Goal: Use online tool/utility: Use online tool/utility

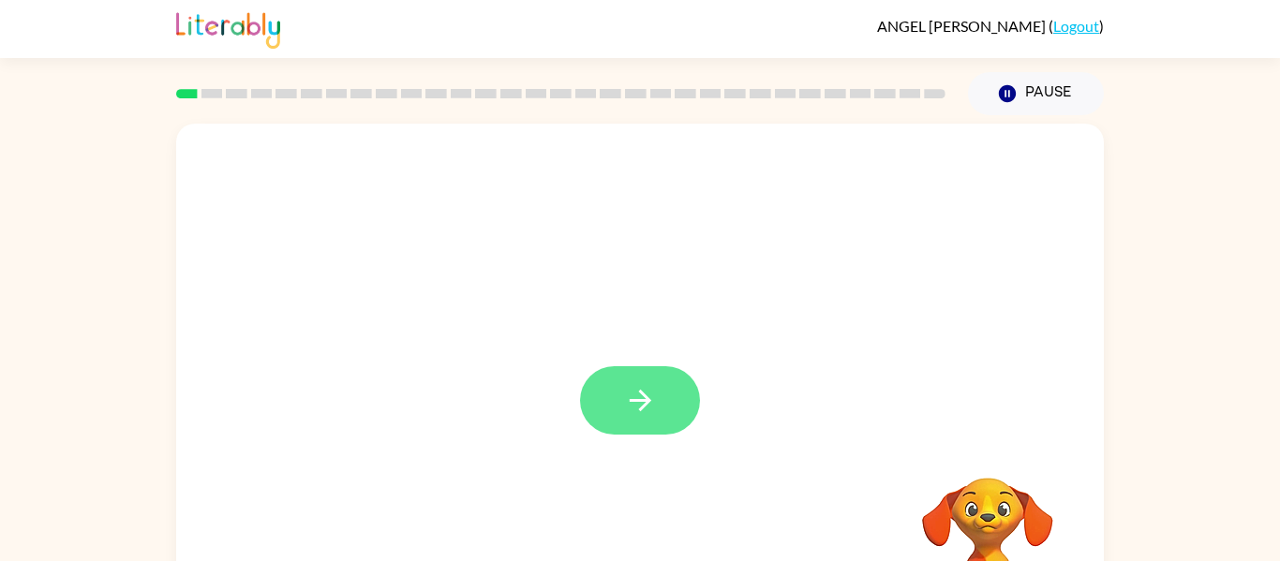
click at [655, 407] on icon "button" at bounding box center [640, 400] width 33 height 33
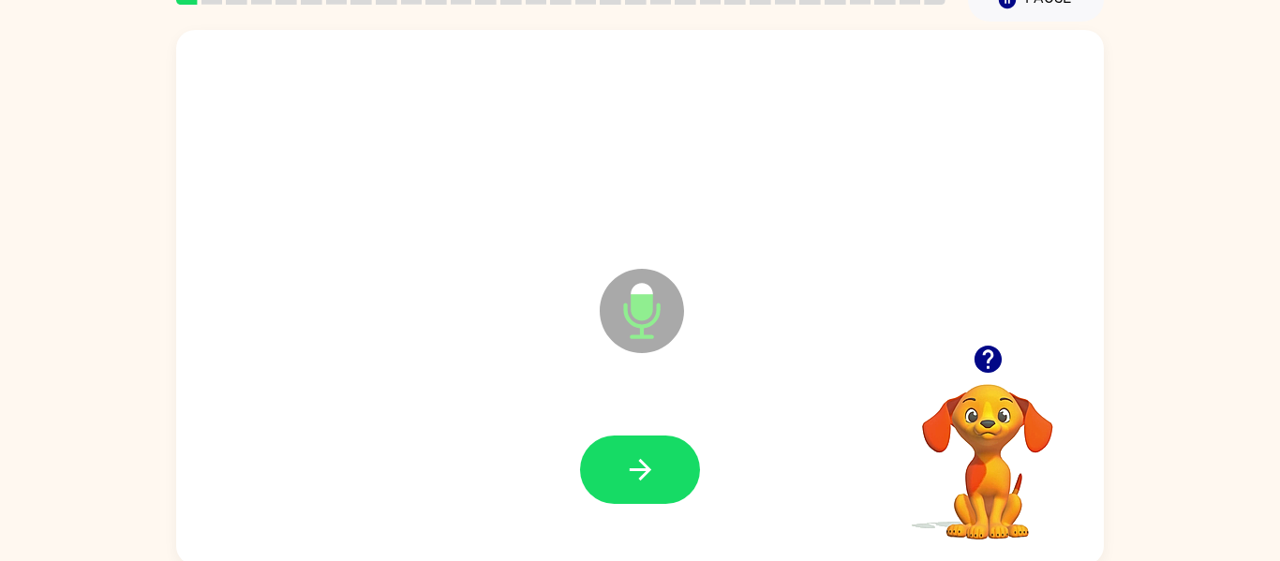
scroll to position [97, 0]
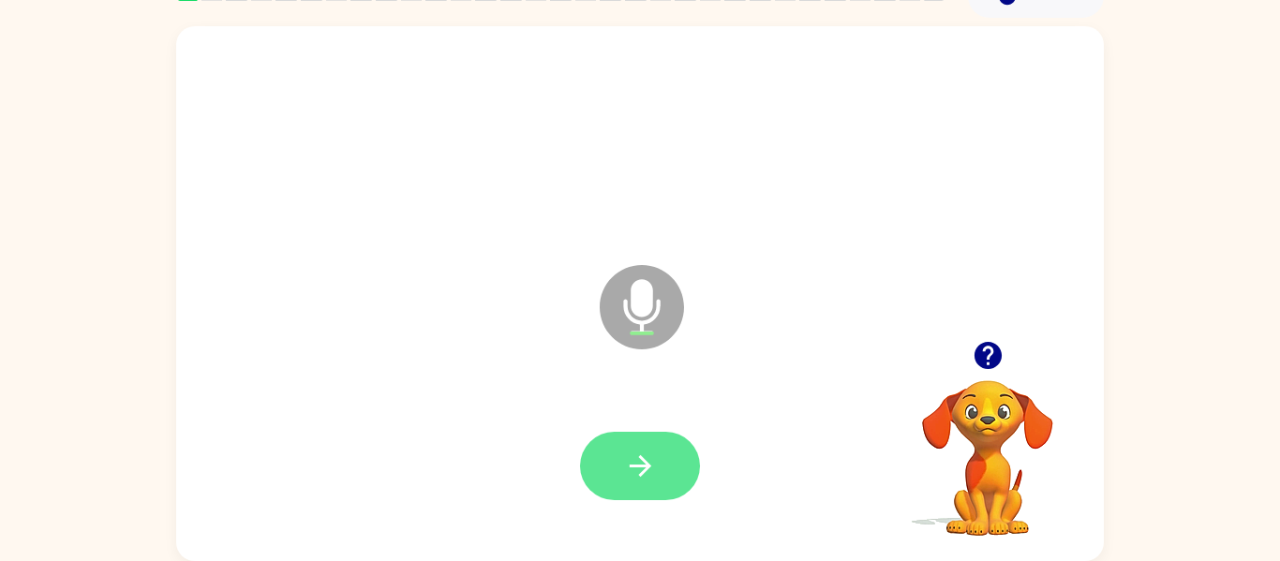
click at [645, 476] on icon "button" at bounding box center [640, 466] width 33 height 33
click at [638, 457] on icon "button" at bounding box center [640, 466] width 33 height 33
click at [644, 474] on icon "button" at bounding box center [640, 466] width 33 height 33
click at [636, 466] on icon "button" at bounding box center [640, 466] width 22 height 22
click at [630, 483] on button "button" at bounding box center [640, 466] width 120 height 68
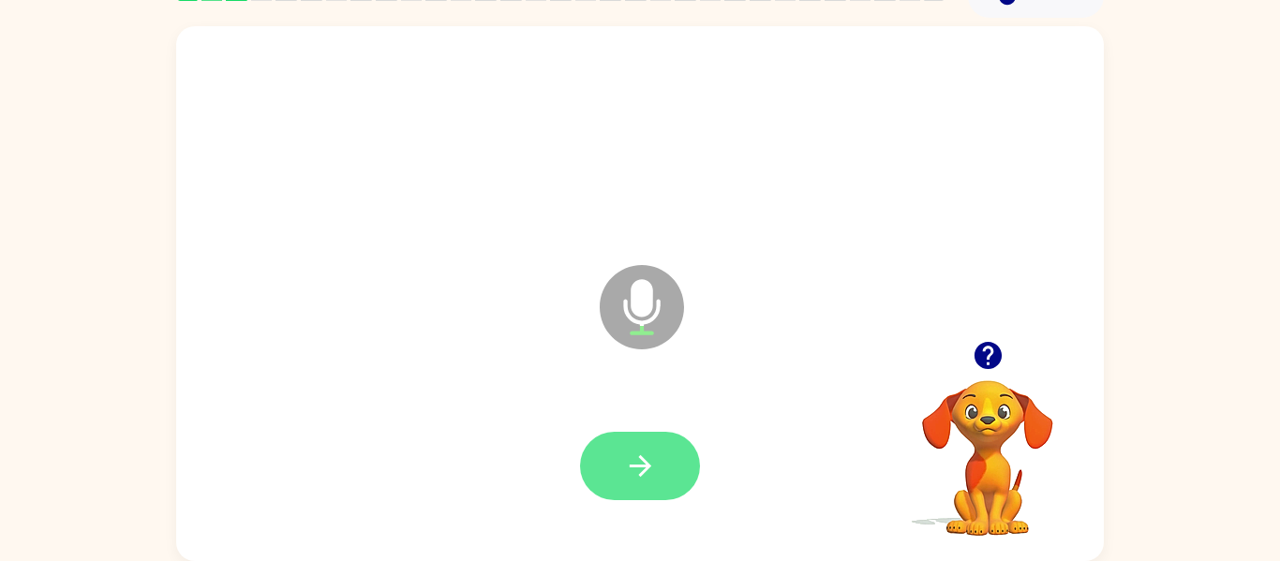
click at [668, 472] on button "button" at bounding box center [640, 466] width 120 height 68
click at [625, 484] on button "button" at bounding box center [640, 466] width 120 height 68
click at [667, 472] on button "button" at bounding box center [640, 466] width 120 height 68
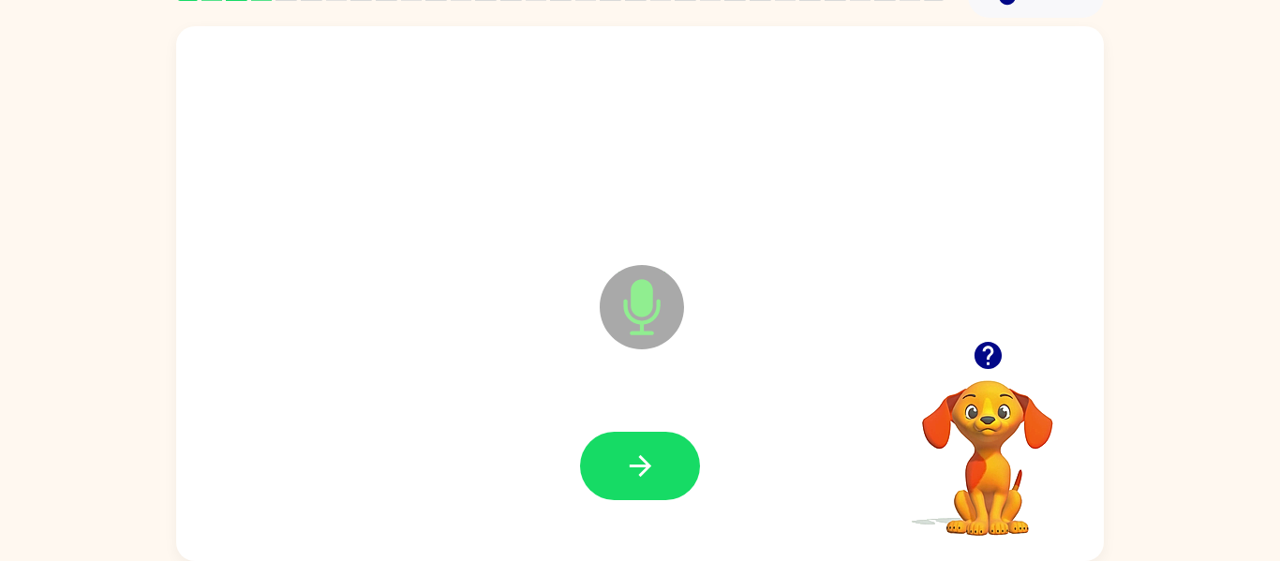
click at [587, 437] on div at bounding box center [640, 466] width 120 height 68
click at [681, 465] on button "button" at bounding box center [640, 466] width 120 height 68
click at [679, 480] on button "button" at bounding box center [640, 466] width 120 height 68
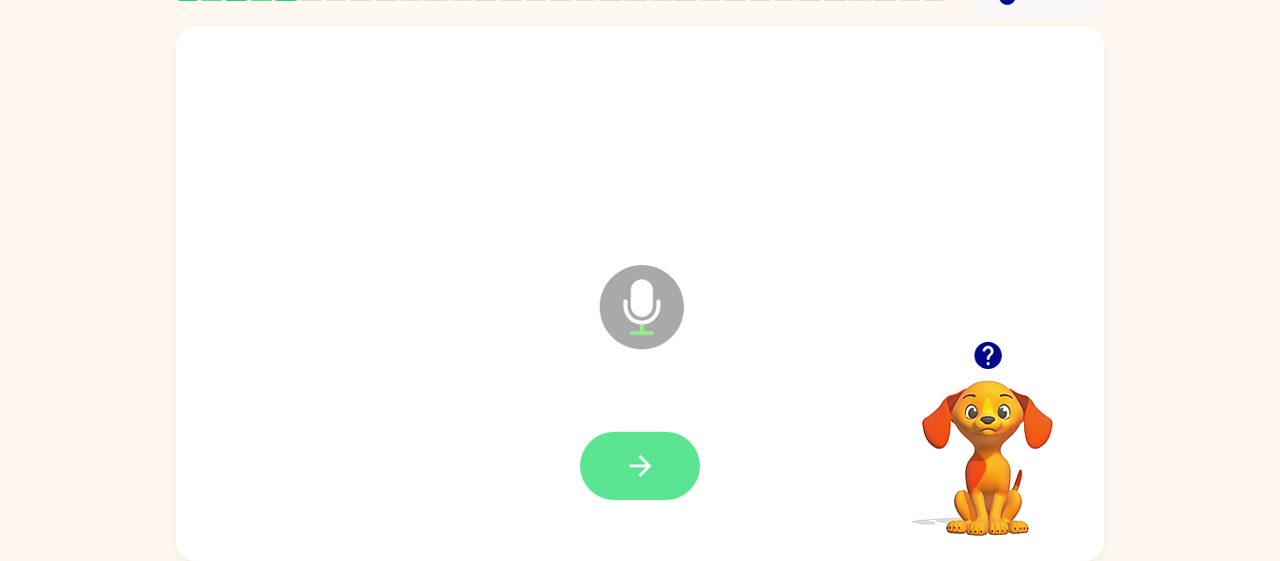
click at [676, 462] on button "button" at bounding box center [640, 466] width 120 height 68
click at [614, 460] on button "button" at bounding box center [640, 466] width 120 height 68
click at [649, 438] on button "button" at bounding box center [640, 466] width 120 height 68
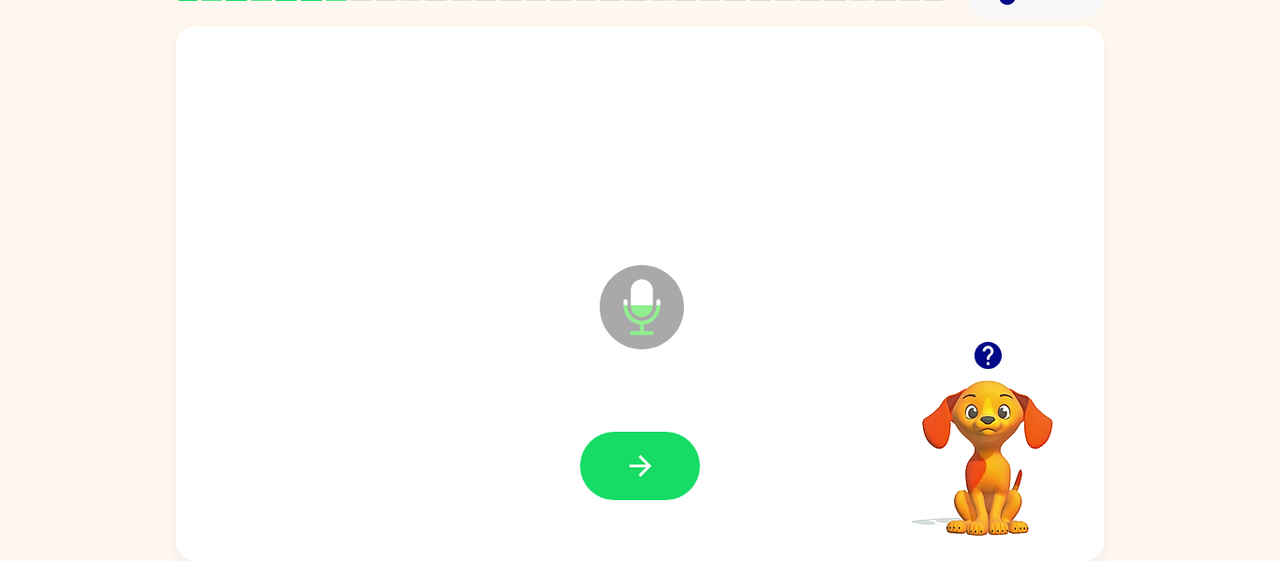
click at [711, 482] on div at bounding box center [640, 467] width 890 height 154
click at [677, 479] on button "button" at bounding box center [640, 466] width 120 height 68
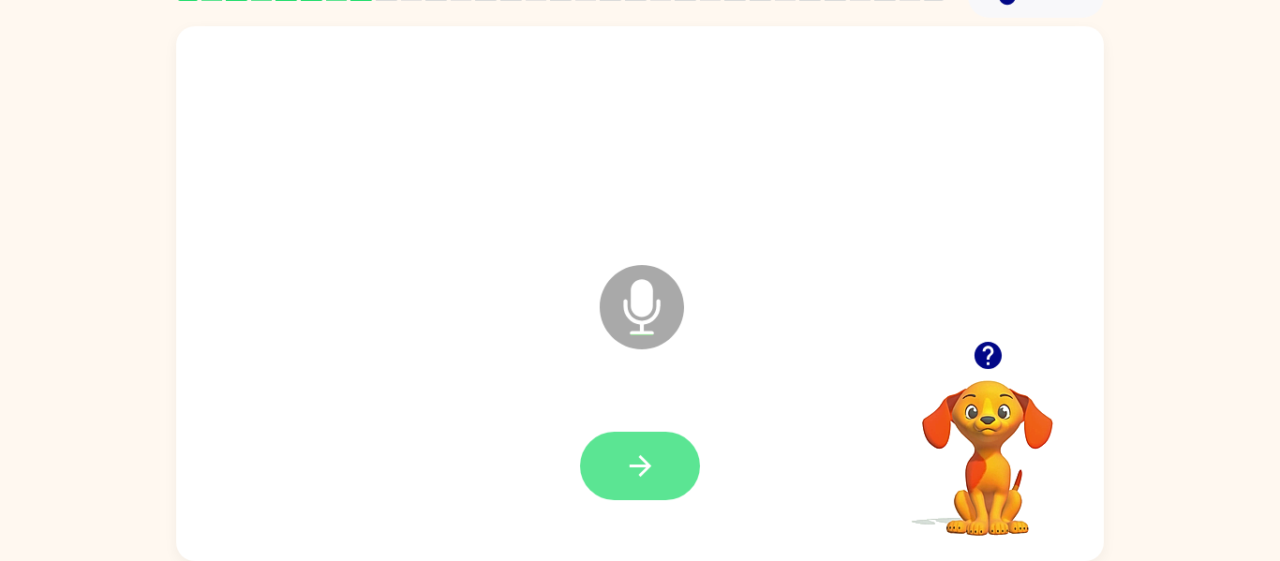
click at [647, 482] on icon "button" at bounding box center [640, 466] width 33 height 33
click at [646, 478] on icon "button" at bounding box center [640, 466] width 33 height 33
click at [631, 463] on icon "button" at bounding box center [640, 466] width 33 height 33
click at [631, 485] on button "button" at bounding box center [640, 466] width 120 height 68
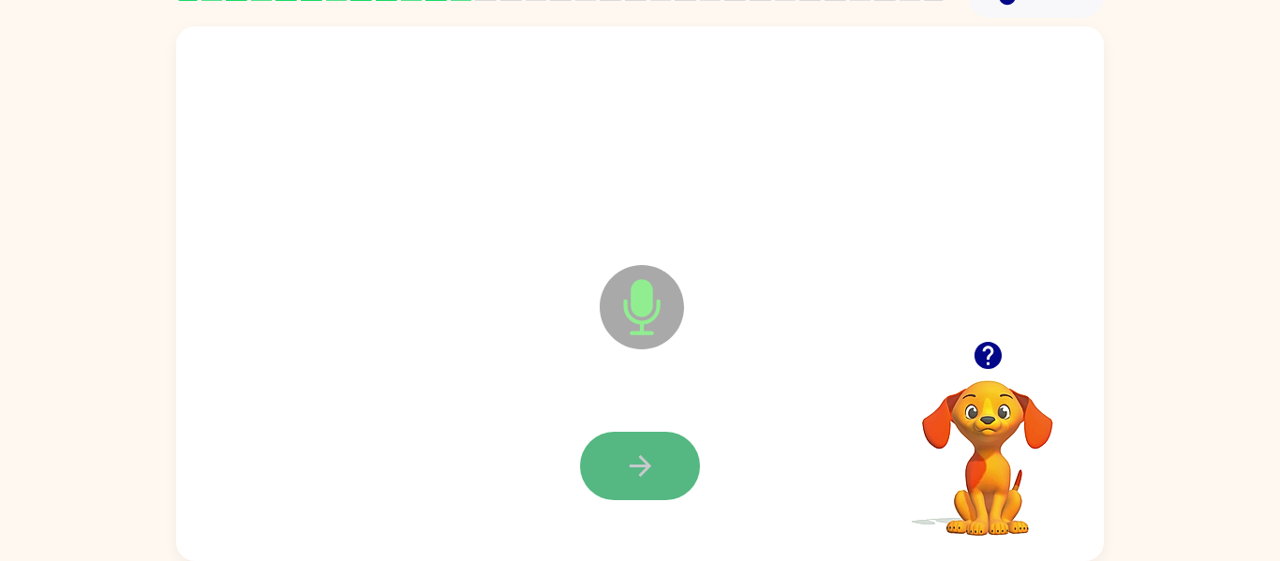
click at [641, 479] on icon "button" at bounding box center [640, 466] width 33 height 33
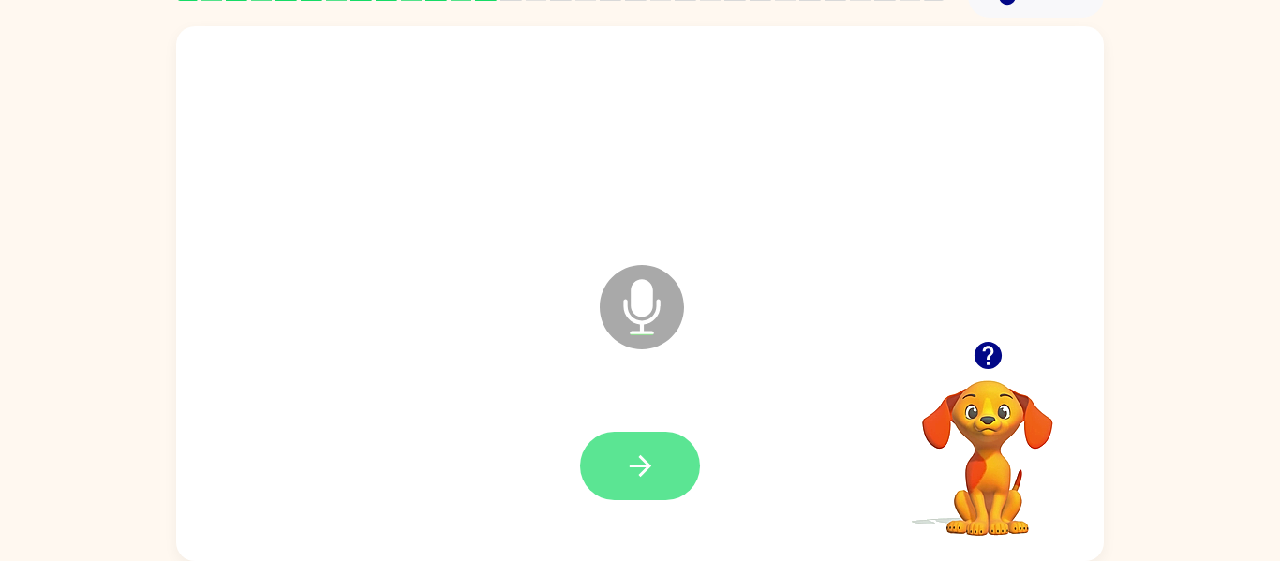
click at [634, 456] on icon "button" at bounding box center [640, 466] width 33 height 33
click at [670, 437] on button "button" at bounding box center [640, 466] width 120 height 68
click at [635, 466] on icon "button" at bounding box center [640, 466] width 22 height 22
click at [655, 493] on button "button" at bounding box center [640, 466] width 120 height 68
click at [625, 487] on button "button" at bounding box center [640, 466] width 120 height 68
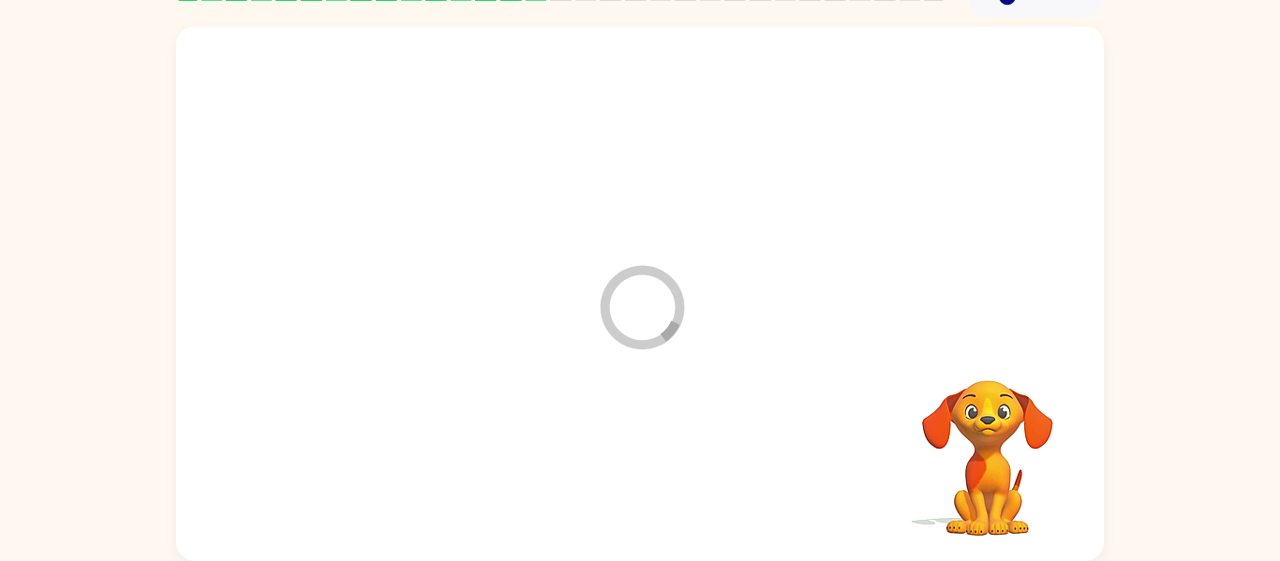
click at [637, 491] on div at bounding box center [640, 467] width 890 height 154
click at [645, 496] on div at bounding box center [640, 467] width 890 height 154
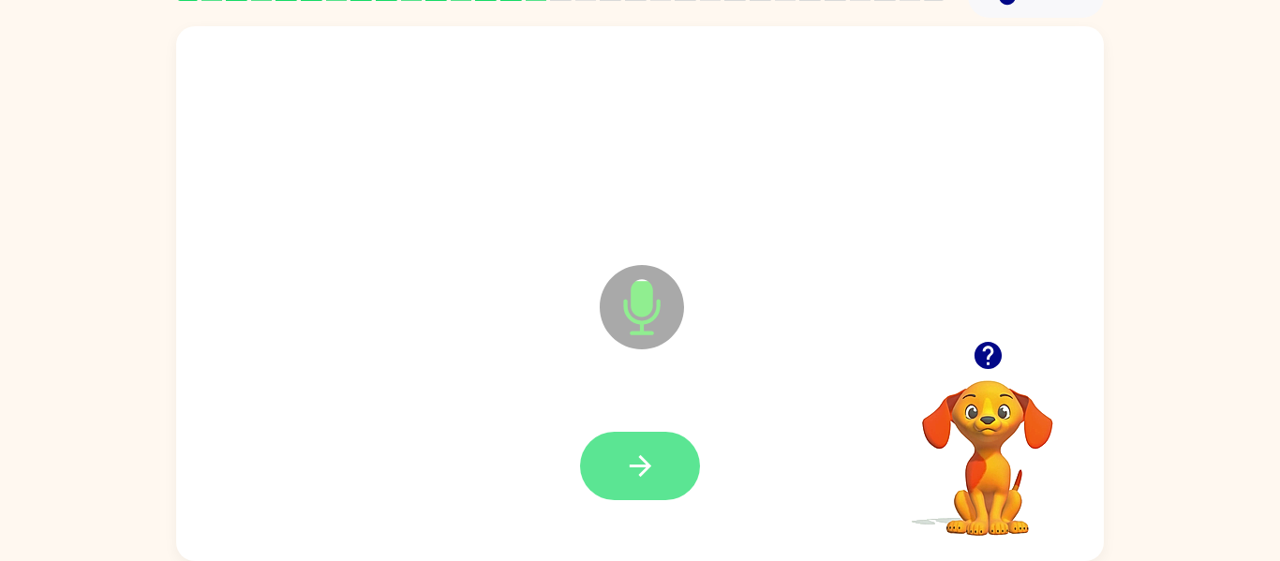
click at [664, 466] on button "button" at bounding box center [640, 466] width 120 height 68
click at [646, 468] on icon "button" at bounding box center [640, 466] width 22 height 22
click at [652, 472] on icon "button" at bounding box center [640, 466] width 33 height 33
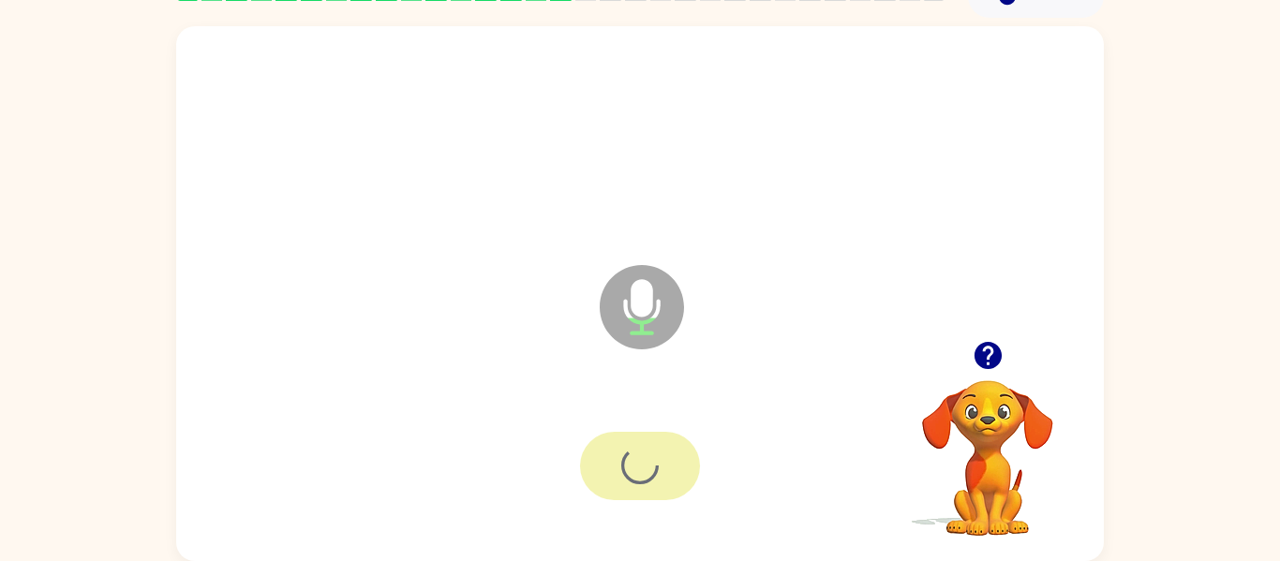
click at [658, 467] on div at bounding box center [640, 466] width 120 height 68
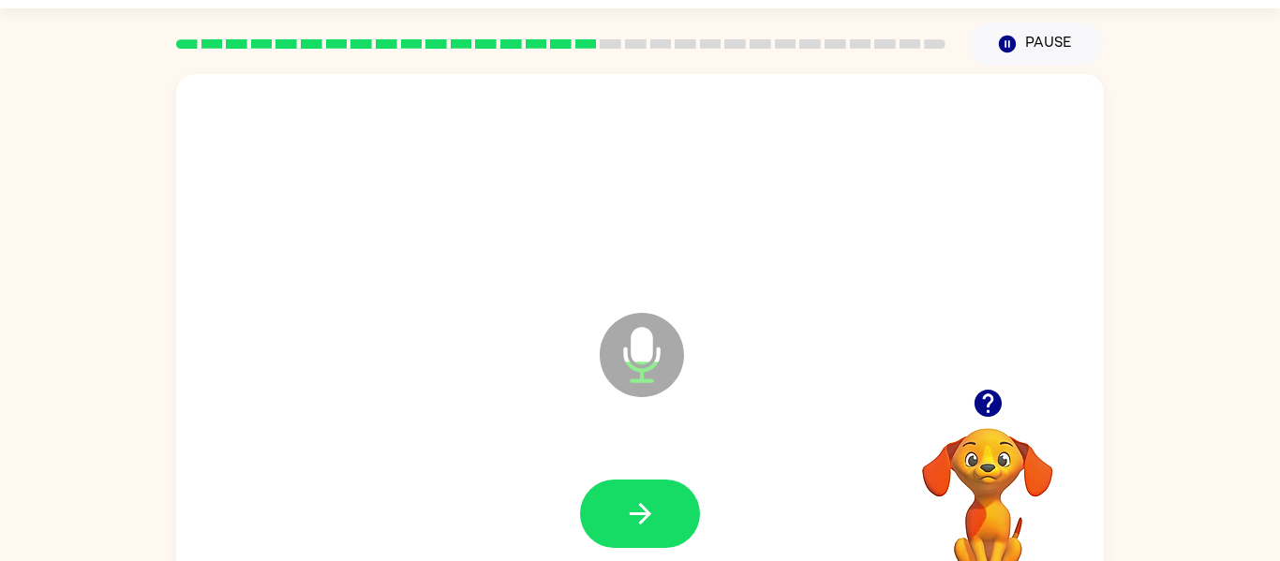
scroll to position [49, 0]
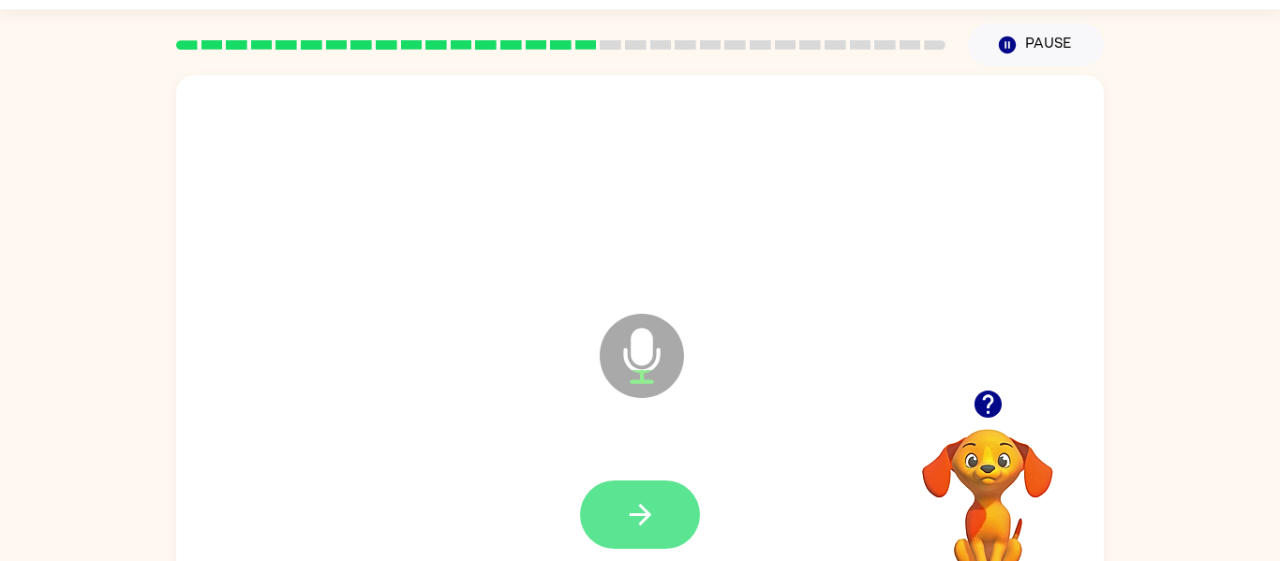
click at [630, 534] on button "button" at bounding box center [640, 515] width 120 height 68
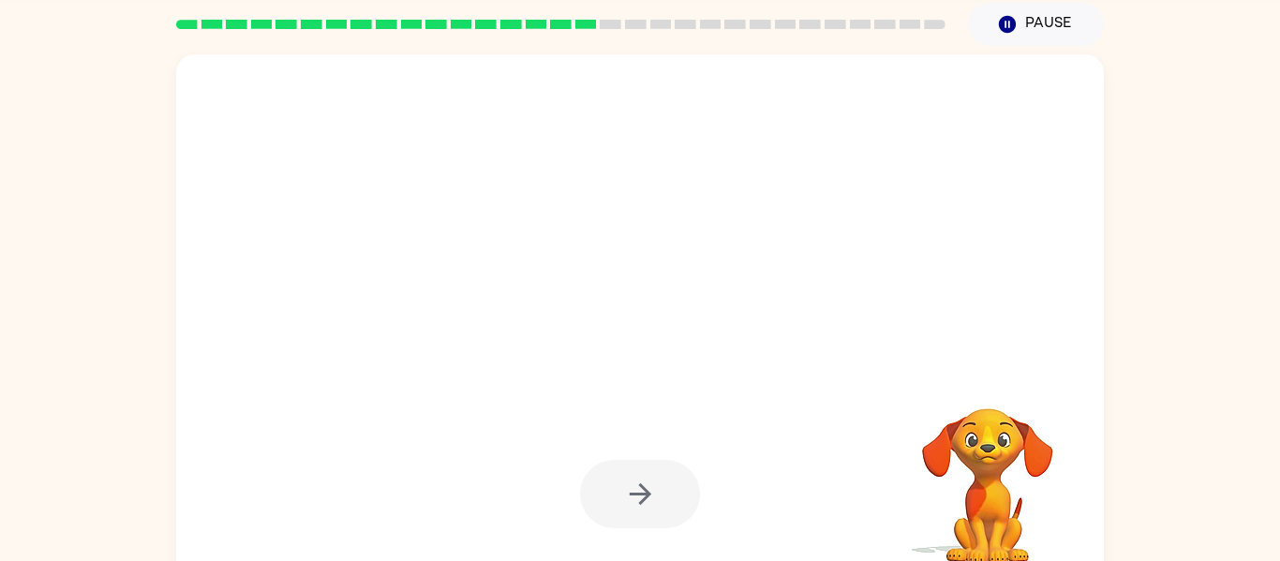
scroll to position [97, 0]
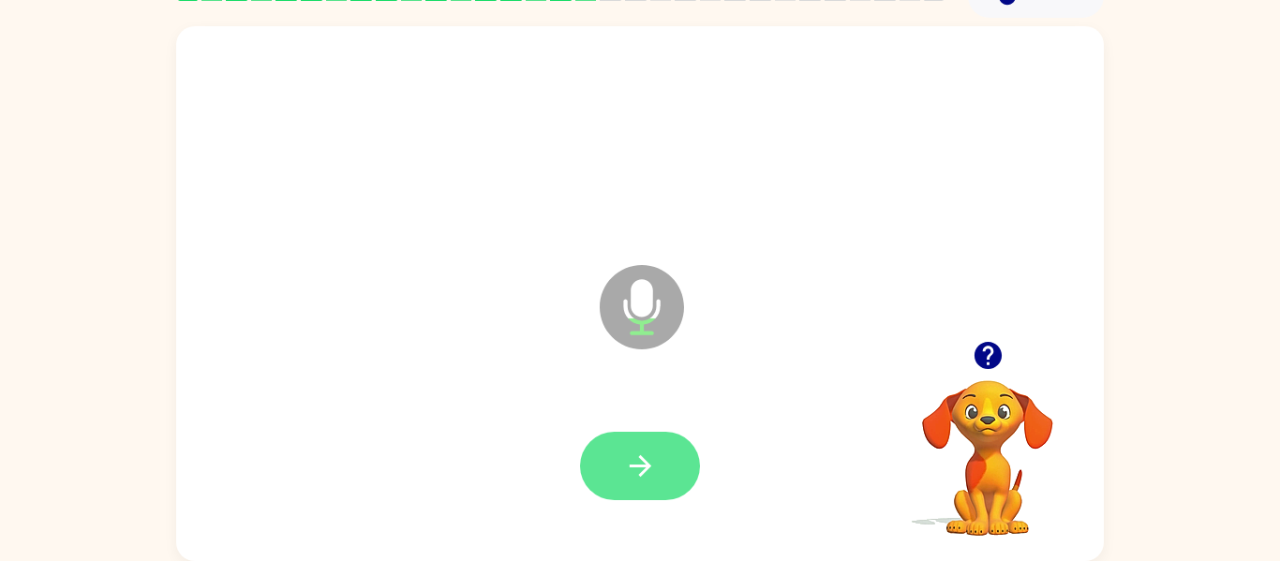
click at [671, 468] on button "button" at bounding box center [640, 466] width 120 height 68
click at [660, 467] on button "button" at bounding box center [640, 466] width 120 height 68
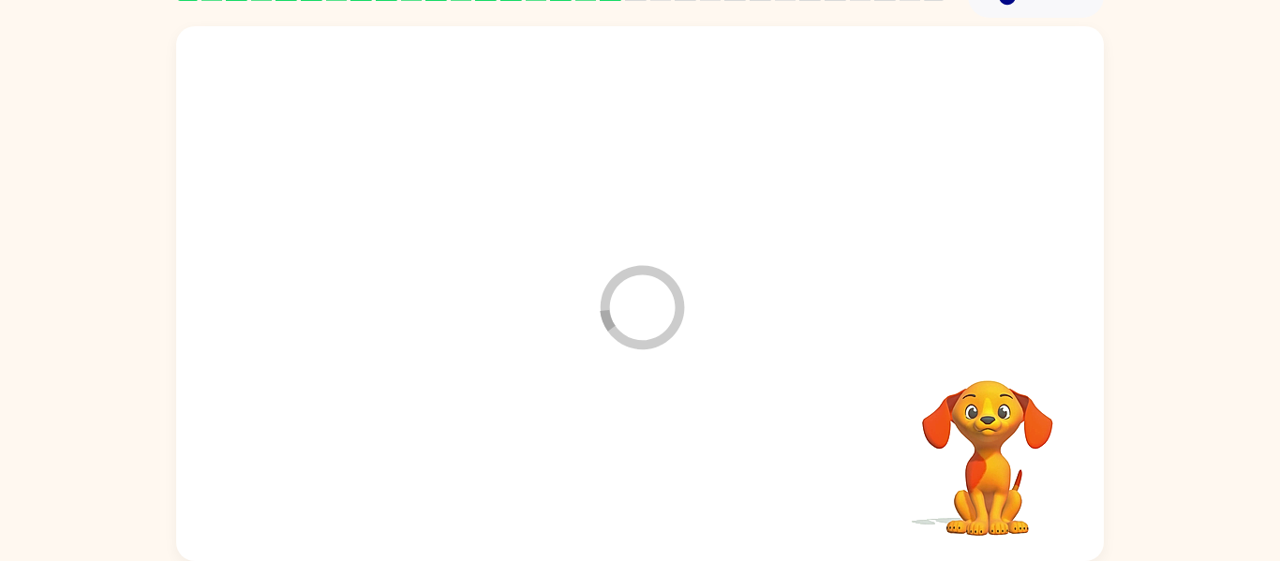
click at [670, 469] on div at bounding box center [640, 467] width 890 height 154
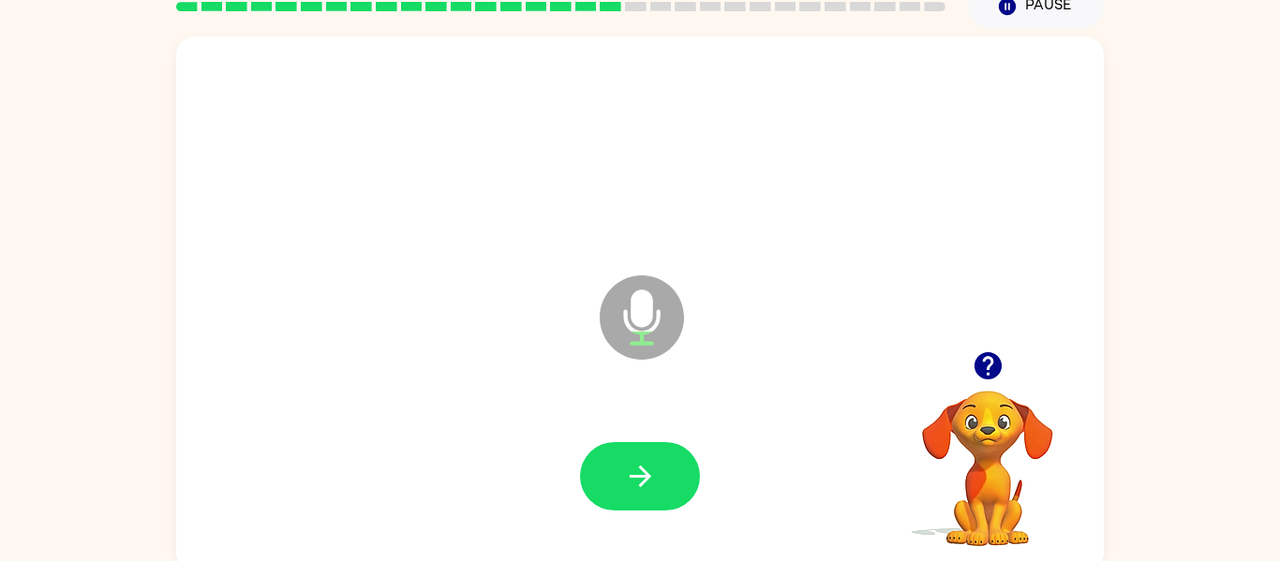
scroll to position [81, 0]
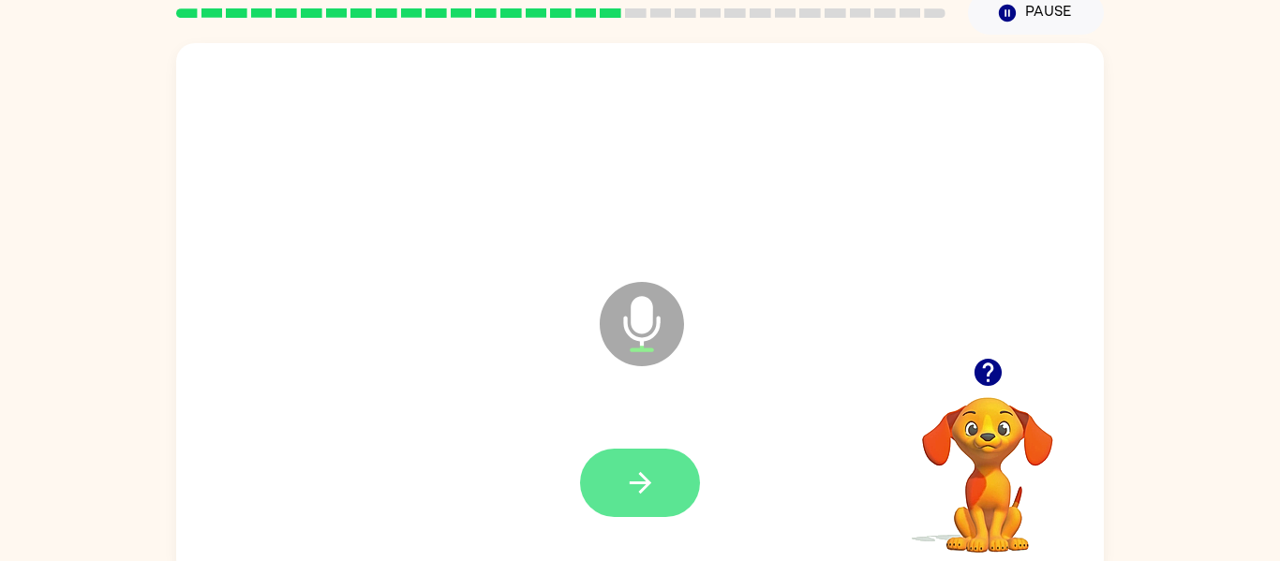
click at [669, 462] on button "button" at bounding box center [640, 483] width 120 height 68
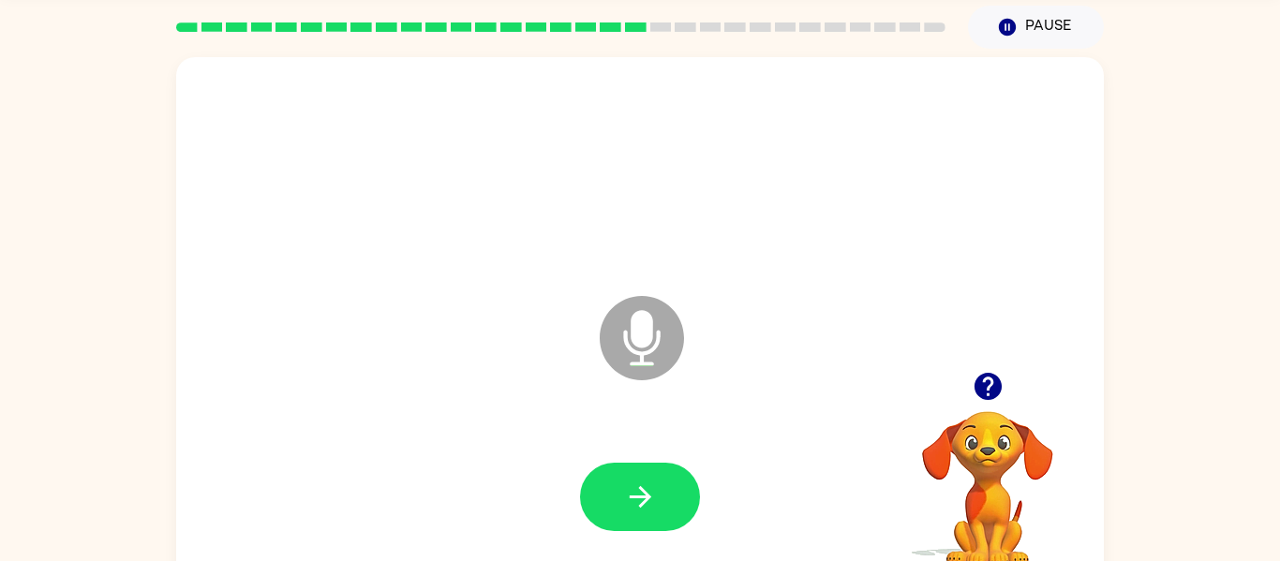
scroll to position [97, 0]
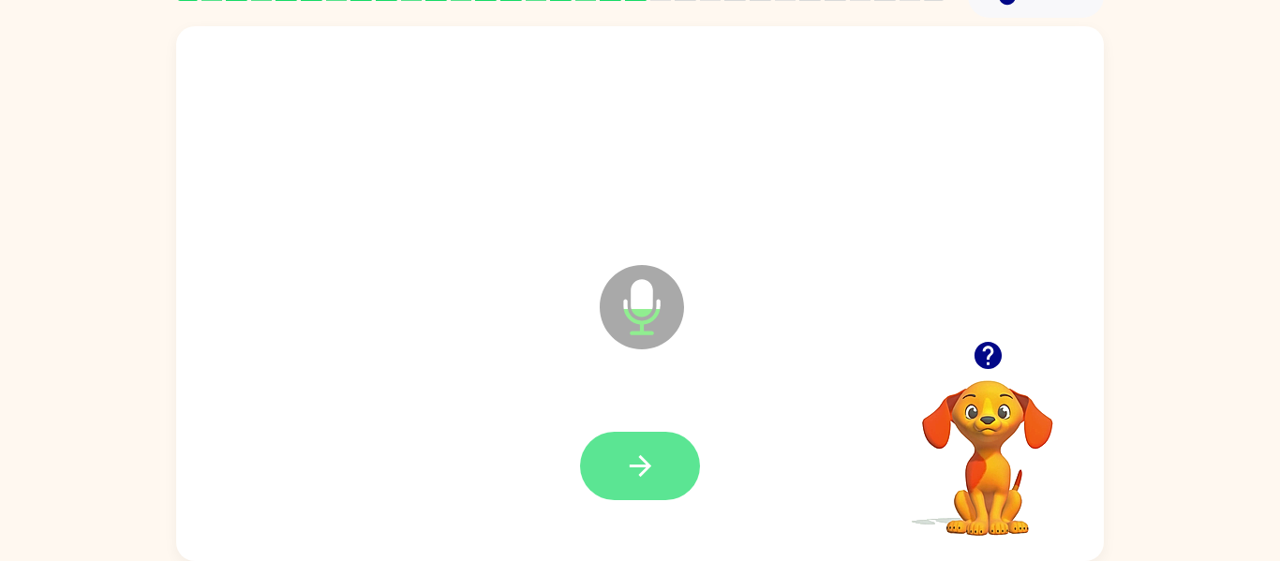
click at [664, 467] on button "button" at bounding box center [640, 466] width 120 height 68
click at [660, 458] on button "button" at bounding box center [640, 466] width 120 height 68
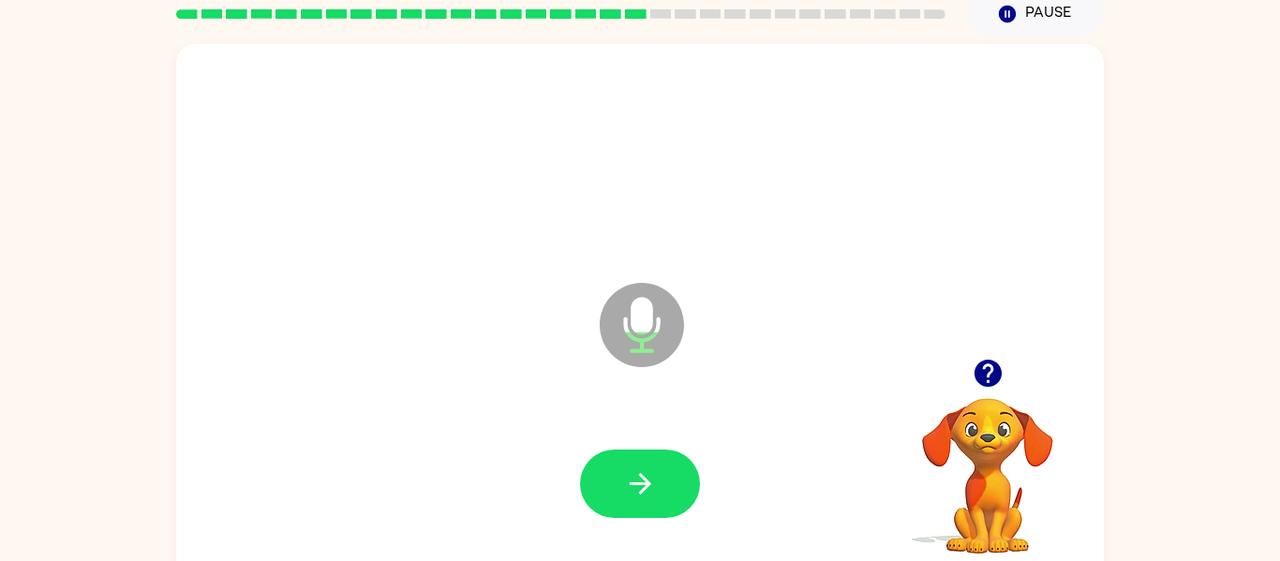
scroll to position [64, 0]
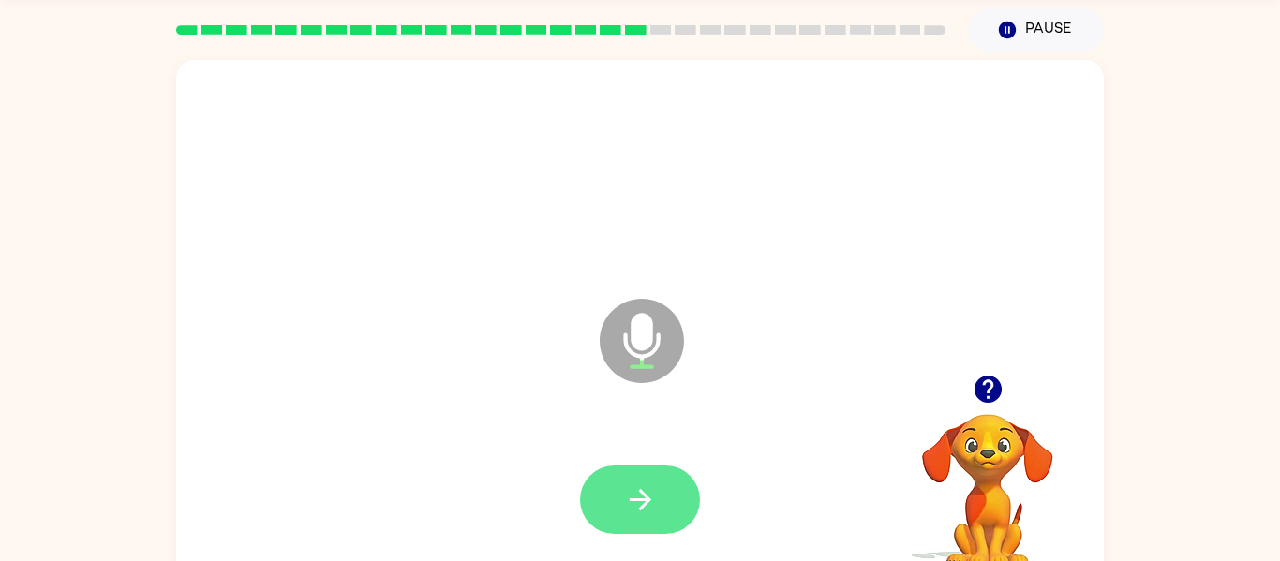
click at [655, 470] on button "button" at bounding box center [640, 500] width 120 height 68
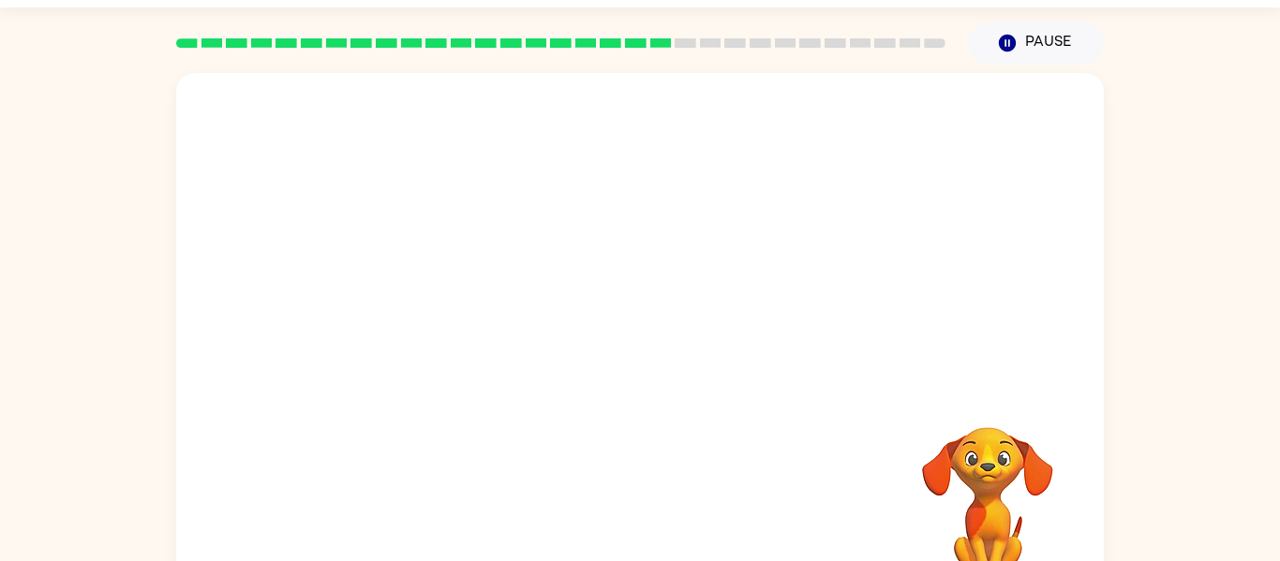
scroll to position [97, 0]
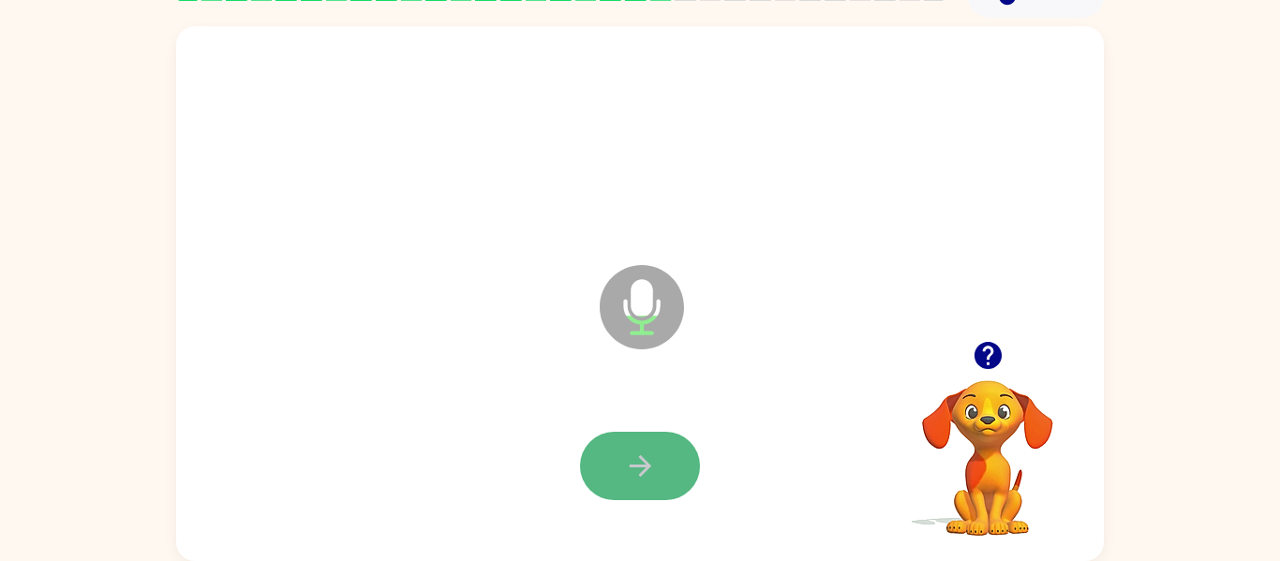
click at [648, 452] on icon "button" at bounding box center [640, 466] width 33 height 33
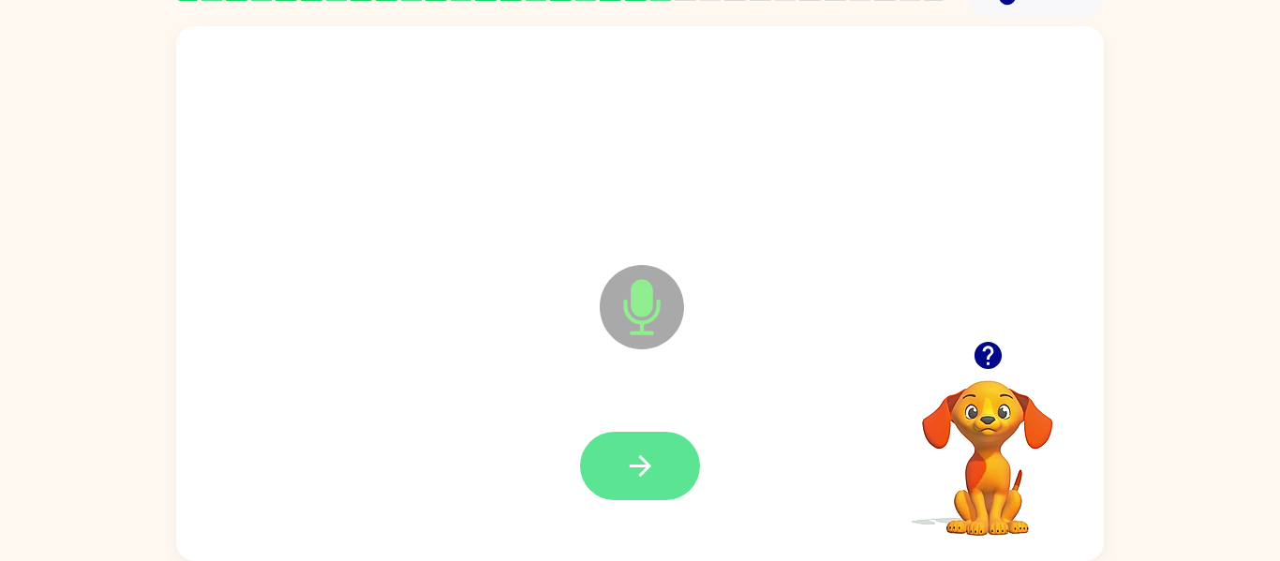
click at [666, 449] on button "button" at bounding box center [640, 466] width 120 height 68
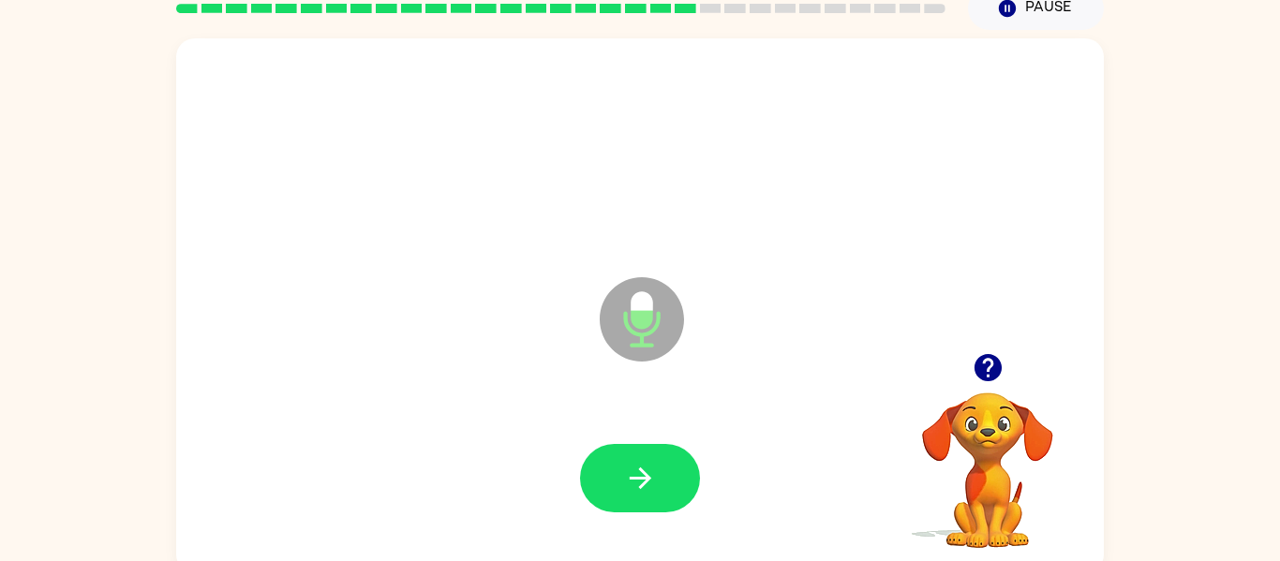
scroll to position [77, 0]
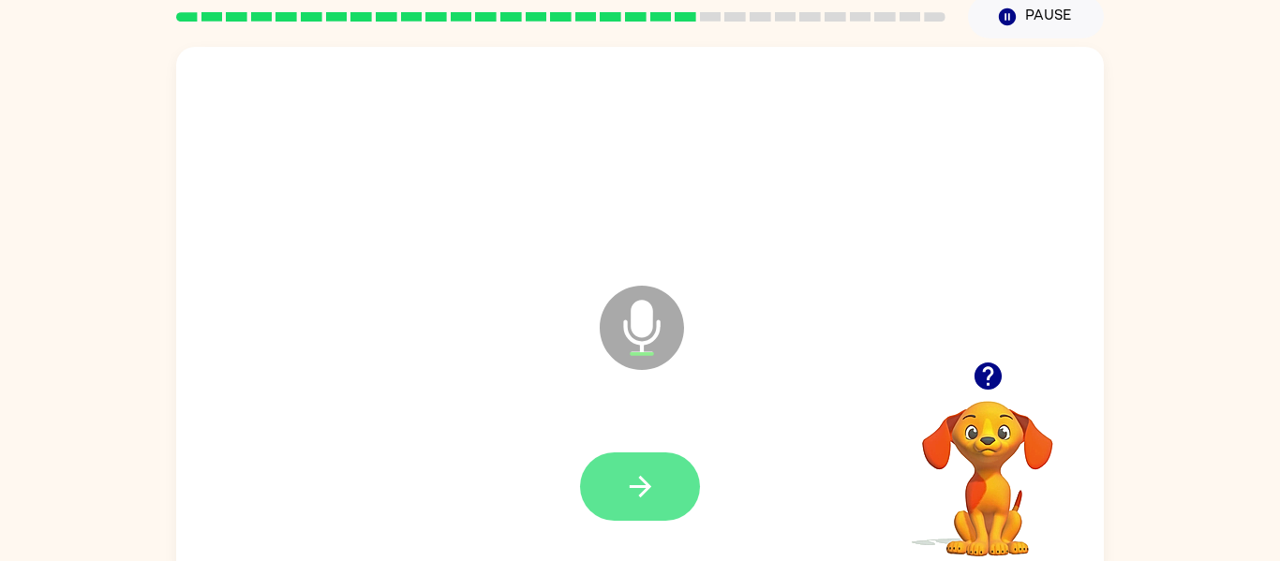
click at [633, 481] on icon "button" at bounding box center [640, 486] width 33 height 33
click at [624, 496] on icon "button" at bounding box center [640, 486] width 33 height 33
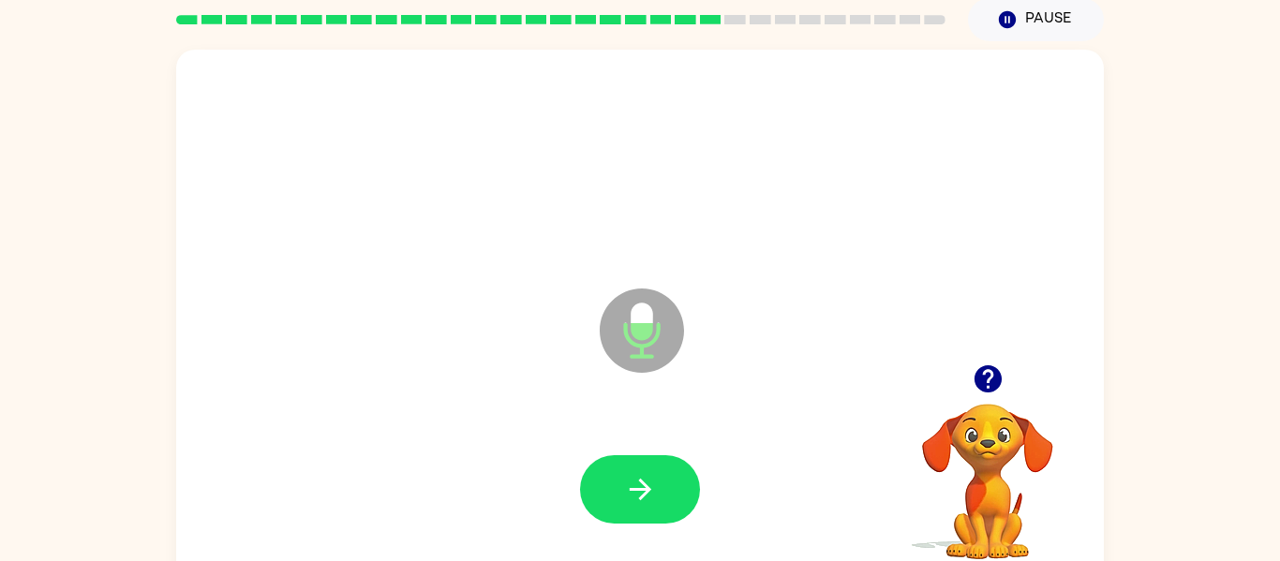
scroll to position [71, 0]
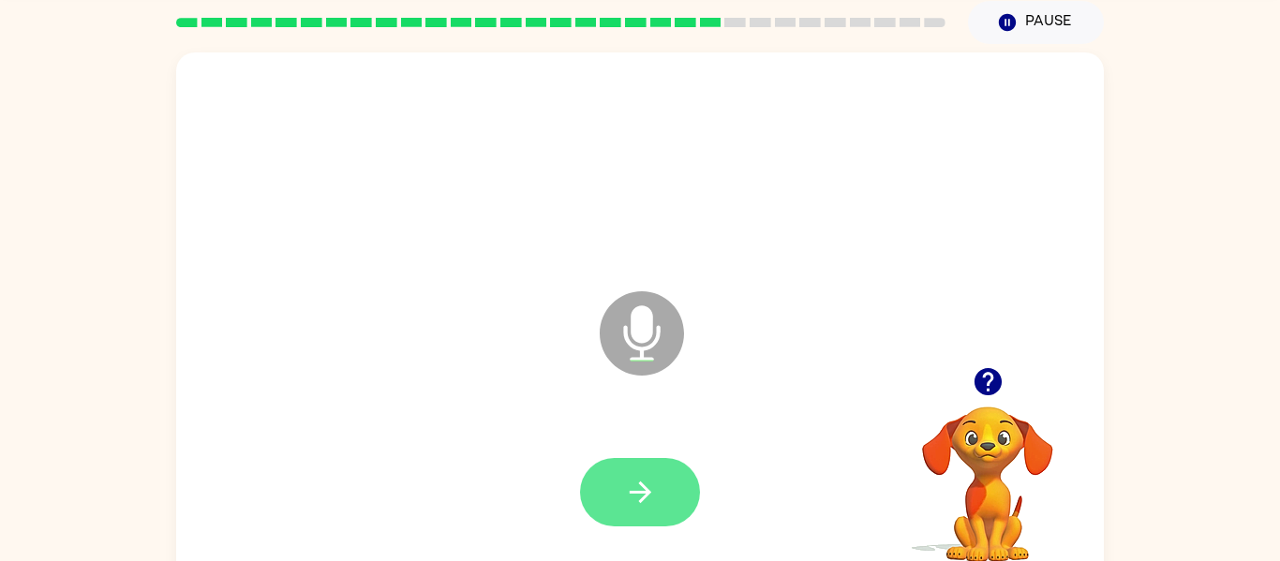
click at [664, 462] on button "button" at bounding box center [640, 492] width 120 height 68
click at [654, 466] on button "button" at bounding box center [640, 492] width 120 height 68
click at [644, 489] on icon "button" at bounding box center [640, 492] width 33 height 33
click at [692, 478] on button "button" at bounding box center [640, 492] width 120 height 68
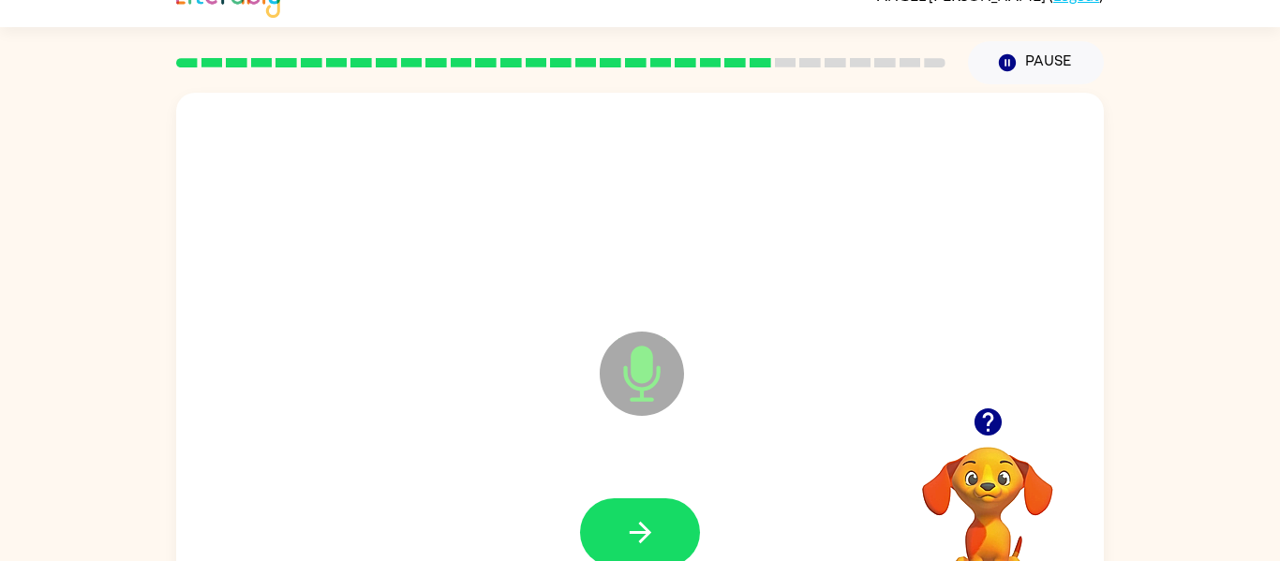
scroll to position [0, 0]
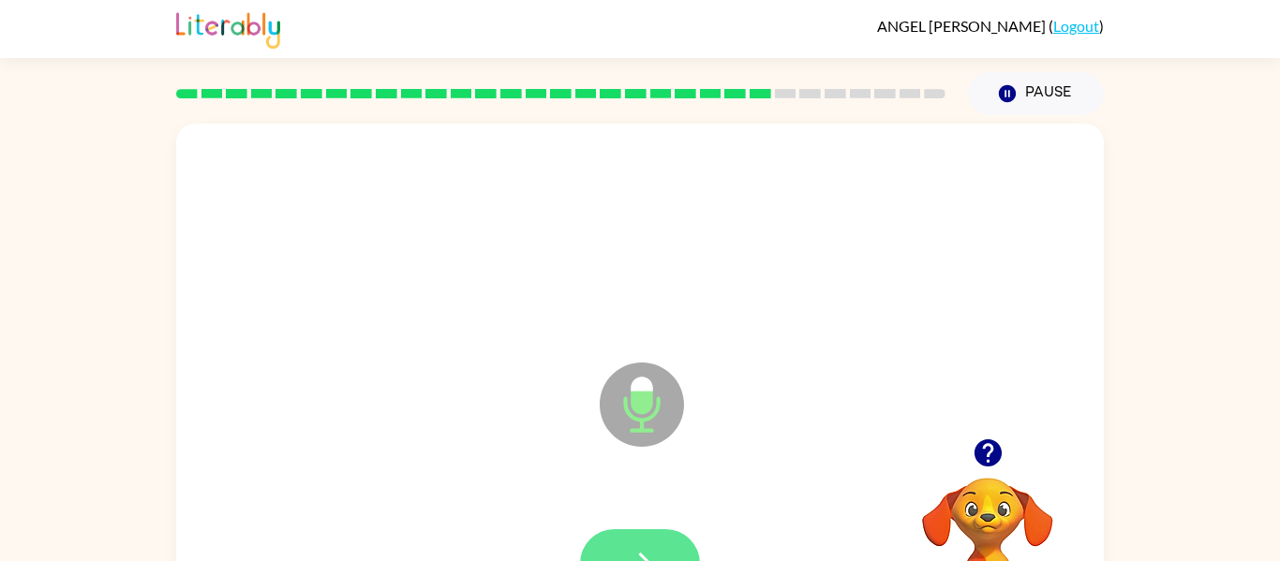
click at [657, 541] on button "button" at bounding box center [640, 563] width 120 height 68
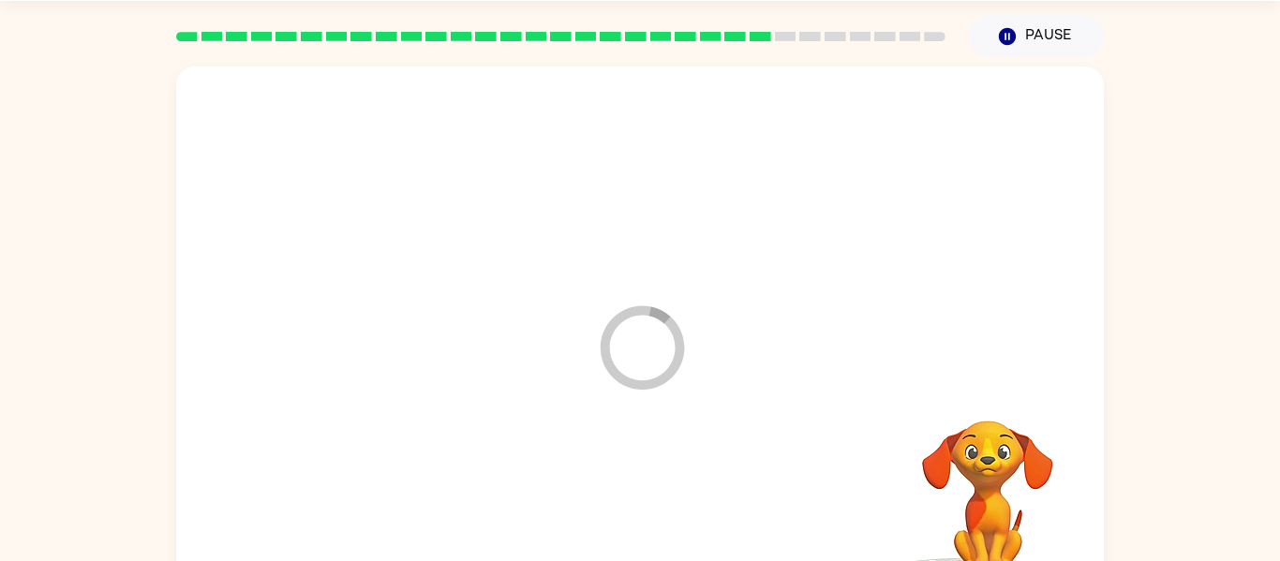
scroll to position [97, 0]
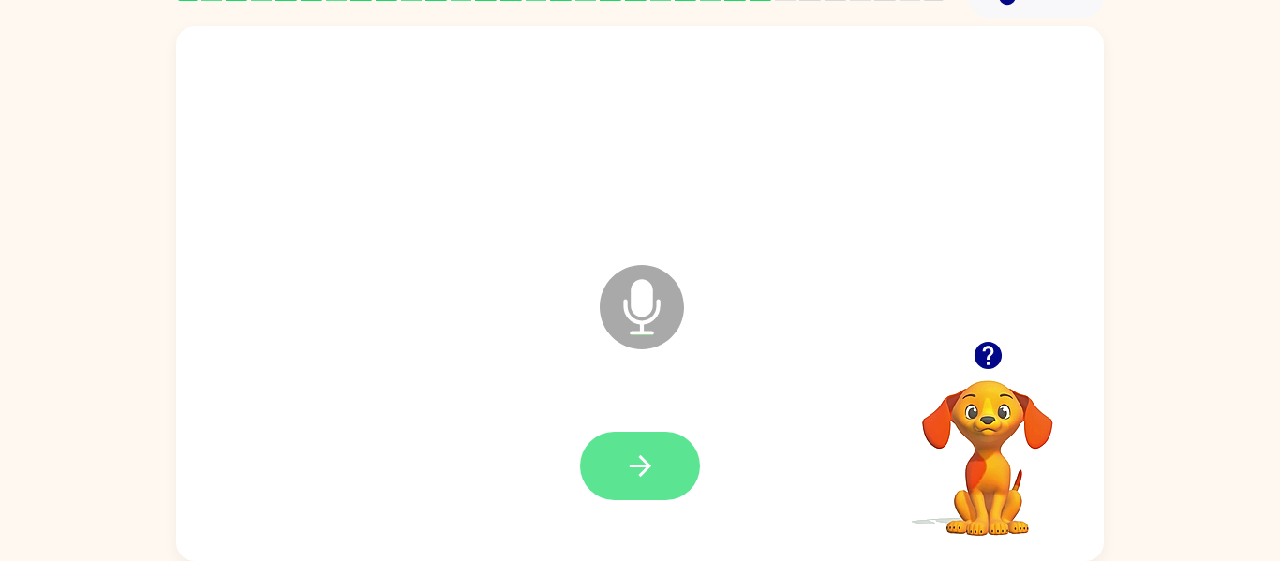
click at [675, 446] on button "button" at bounding box center [640, 466] width 120 height 68
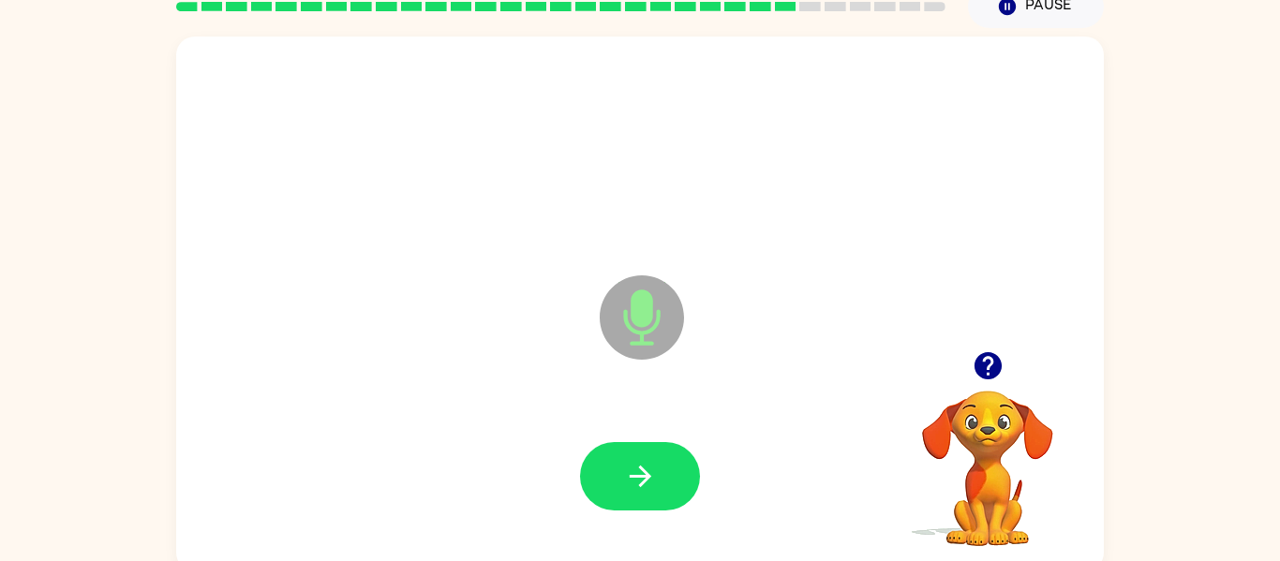
scroll to position [91, 0]
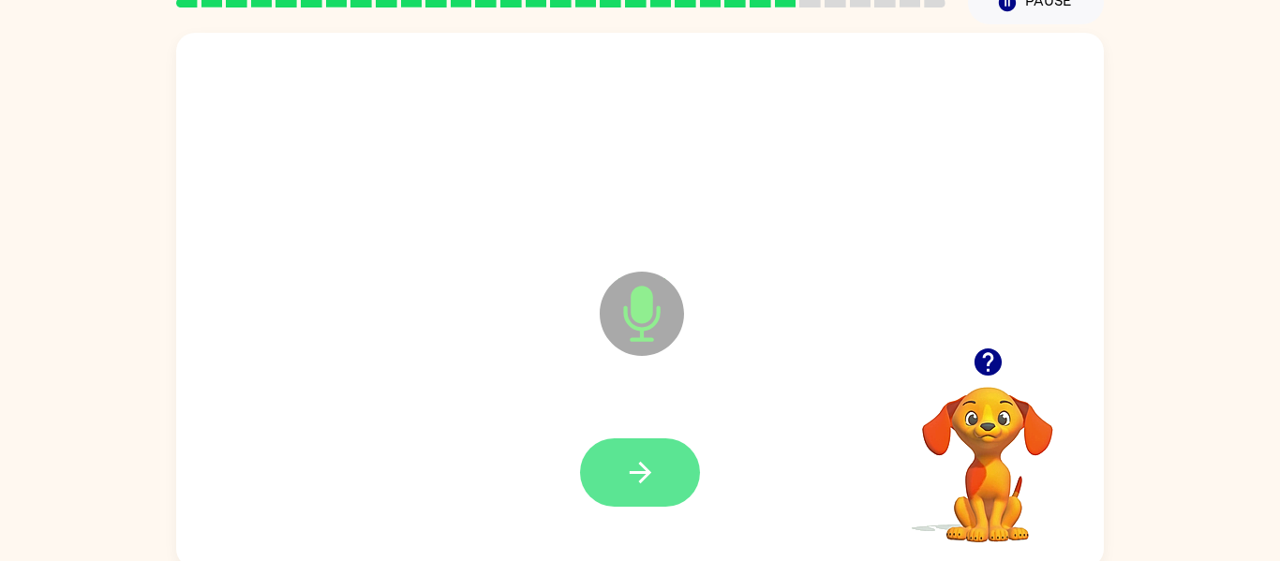
click at [655, 470] on icon "button" at bounding box center [640, 472] width 33 height 33
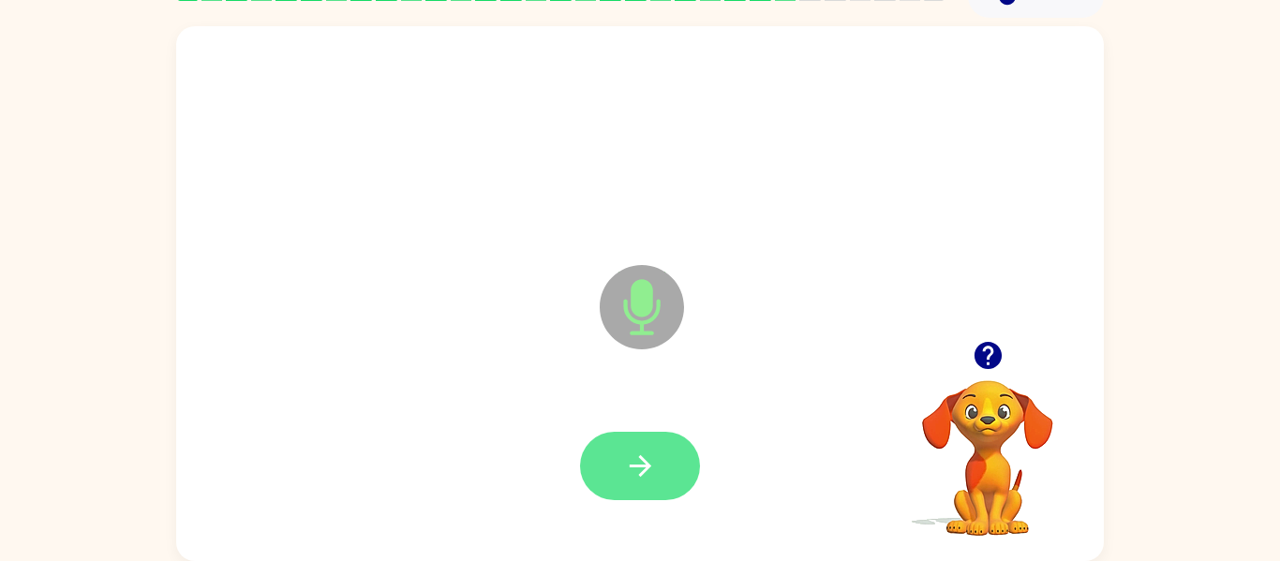
click at [624, 458] on icon "button" at bounding box center [640, 466] width 33 height 33
click at [760, 426] on div at bounding box center [640, 467] width 890 height 154
click at [649, 450] on icon "button" at bounding box center [640, 466] width 33 height 33
click at [645, 288] on icon "Microphone The Microphone is here when it is your turn to talk" at bounding box center [735, 330] width 281 height 141
click at [642, 305] on icon "Microphone The Microphone is here when it is your turn to talk" at bounding box center [735, 330] width 281 height 141
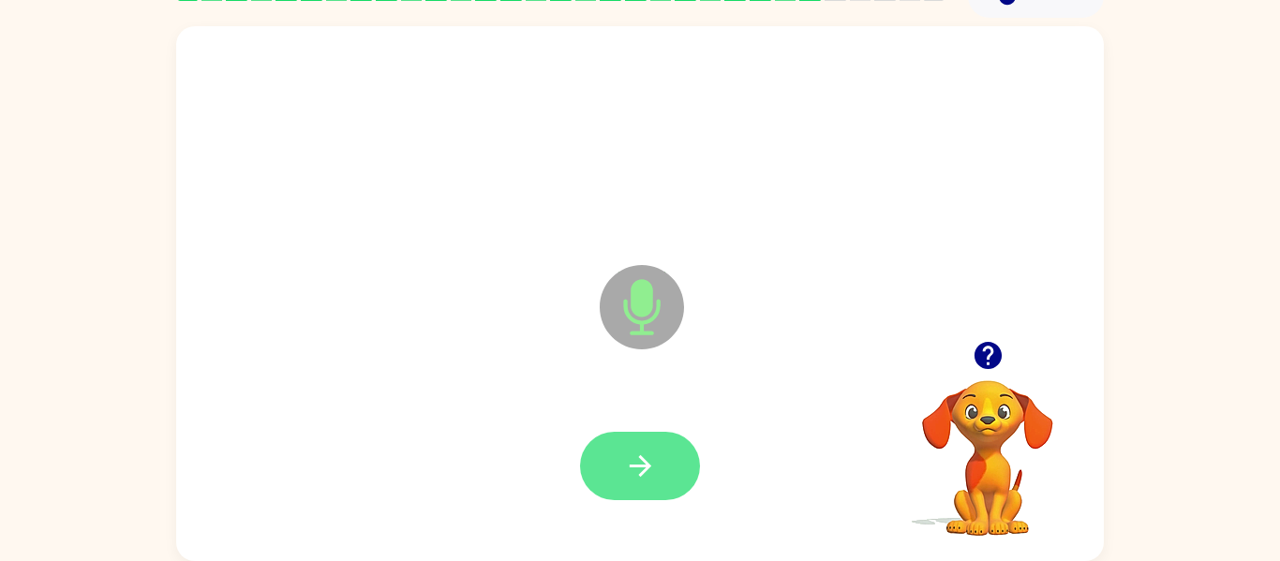
click at [663, 474] on button "button" at bounding box center [640, 466] width 120 height 68
click at [630, 455] on icon "button" at bounding box center [640, 466] width 33 height 33
click at [645, 467] on icon "button" at bounding box center [640, 466] width 22 height 22
click at [645, 469] on icon "button" at bounding box center [640, 466] width 22 height 22
click at [644, 472] on icon "button" at bounding box center [640, 466] width 22 height 22
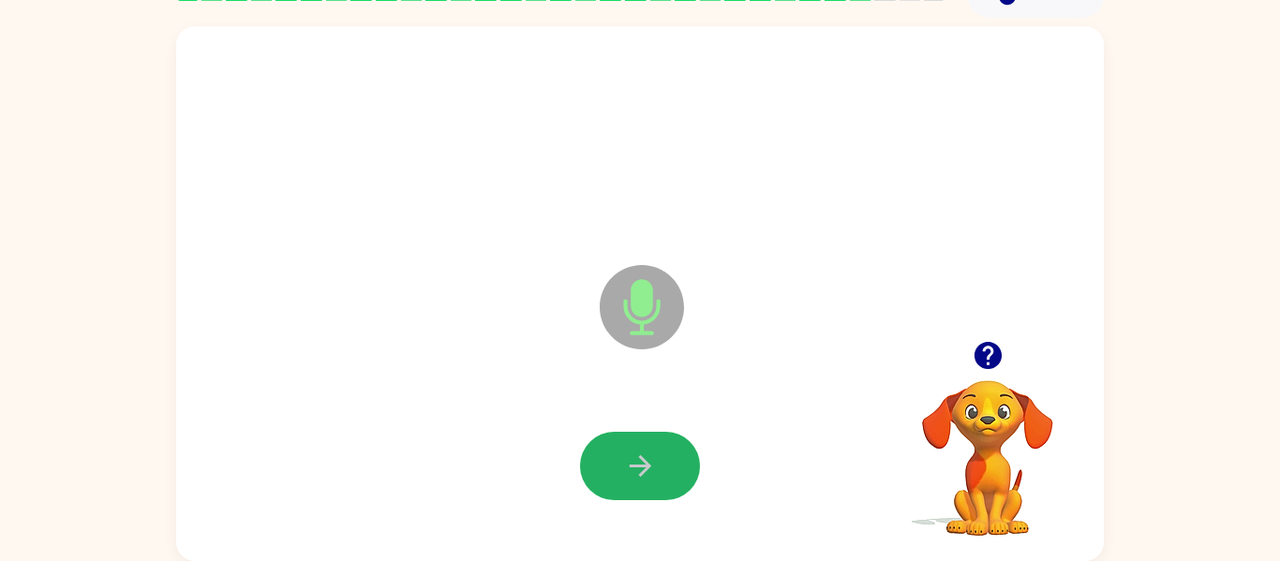
click at [667, 493] on button "button" at bounding box center [640, 466] width 120 height 68
click at [638, 468] on icon "button" at bounding box center [640, 466] width 33 height 33
click at [642, 460] on icon "button" at bounding box center [640, 466] width 22 height 22
click at [640, 466] on icon "button" at bounding box center [640, 466] width 22 height 22
click at [634, 462] on icon "button" at bounding box center [640, 466] width 33 height 33
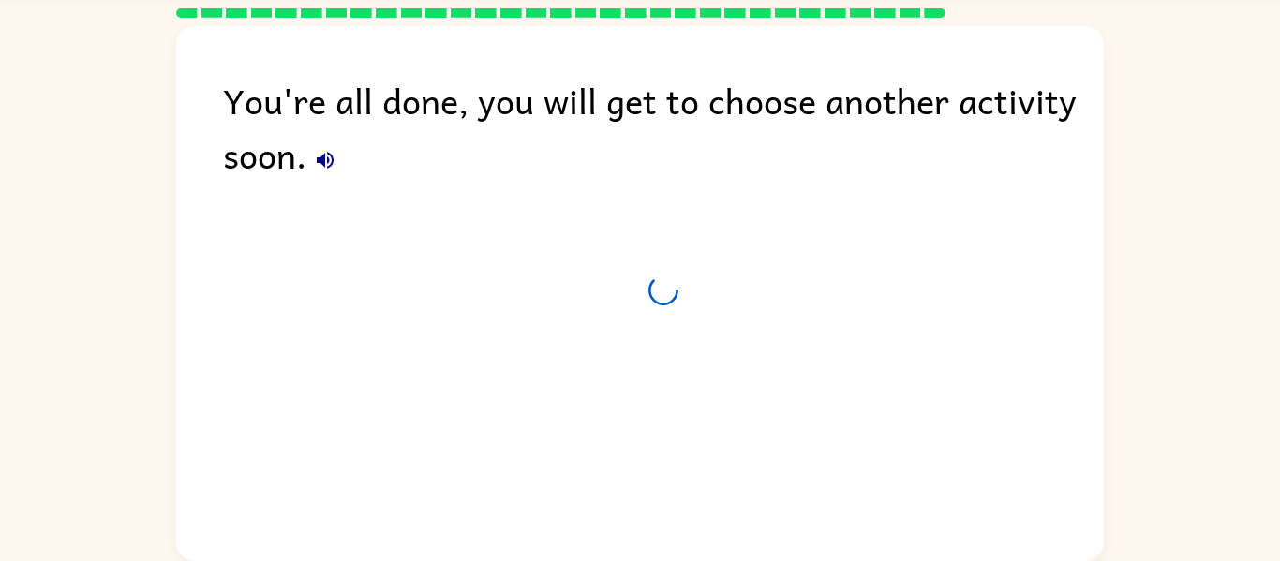
scroll to position [64, 0]
